Goal: Communication & Community: Connect with others

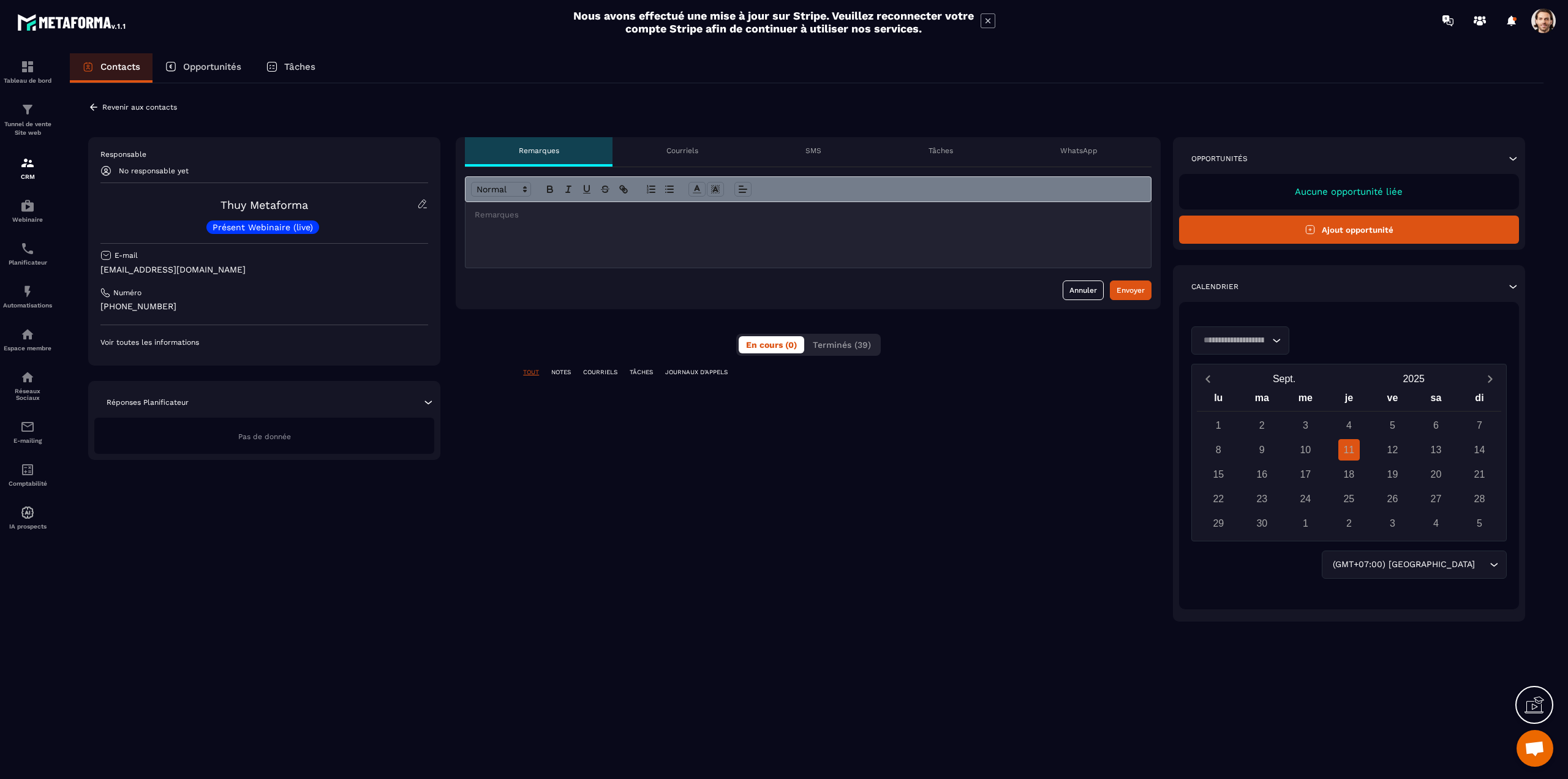
click at [1104, 147] on div "WhatsApp" at bounding box center [1078, 152] width 144 height 30
